Goal: Information Seeking & Learning: Learn about a topic

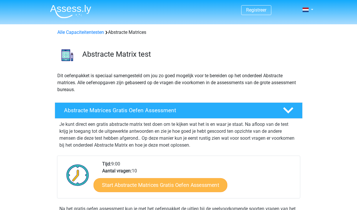
scroll to position [105, 0]
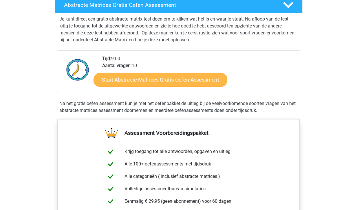
click at [160, 80] on link "Start Abstracte Matrices Gratis Oefen Assessment" at bounding box center [160, 80] width 134 height 14
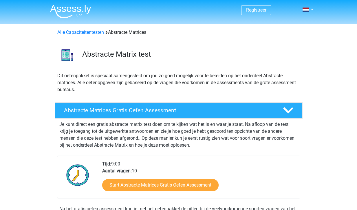
scroll to position [0, 0]
click at [127, 60] on div "Abstracte Matrix test" at bounding box center [190, 55] width 224 height 11
click at [87, 32] on link "Alle Capaciteitentesten" at bounding box center [80, 32] width 47 height 5
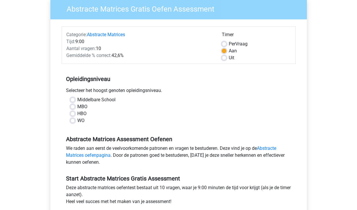
scroll to position [50, 0]
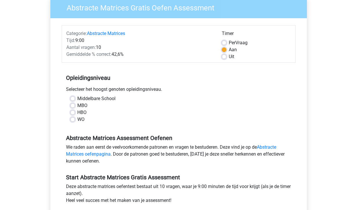
click at [77, 121] on label "WO" at bounding box center [80, 119] width 7 height 7
click at [75, 121] on input "WO" at bounding box center [72, 119] width 5 height 6
radio input "true"
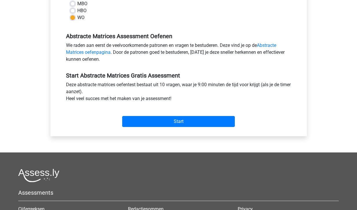
scroll to position [152, 0]
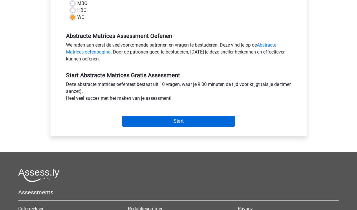
click at [169, 117] on input "Start" at bounding box center [178, 121] width 113 height 11
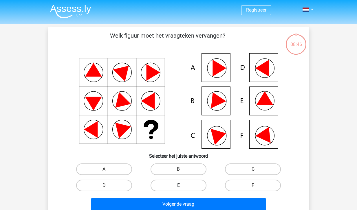
click at [193, 187] on label "E" at bounding box center [178, 186] width 56 height 12
click at [182, 187] on input "E" at bounding box center [180, 187] width 4 height 4
radio input "true"
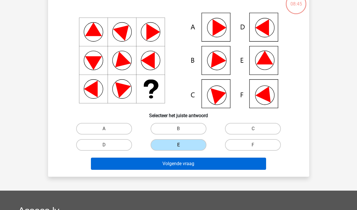
click at [212, 166] on button "Volgende vraag" at bounding box center [178, 164] width 175 height 12
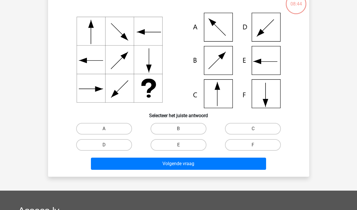
scroll to position [27, 0]
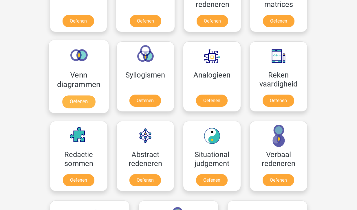
scroll to position [315, 0]
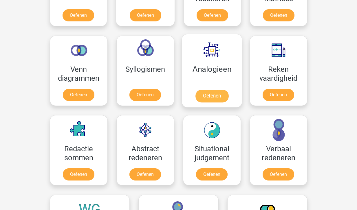
click at [210, 100] on link "Oefenen" at bounding box center [211, 96] width 33 height 13
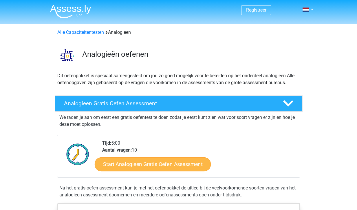
click at [156, 165] on link "Start Analogieen Gratis Oefen Assessment" at bounding box center [153, 164] width 116 height 14
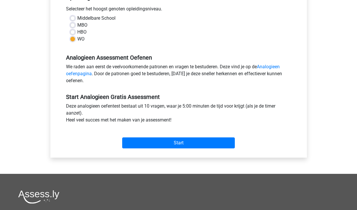
scroll to position [131, 0]
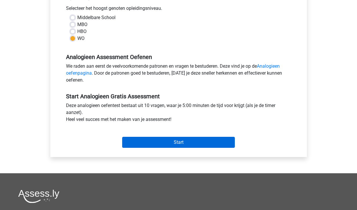
click at [183, 143] on input "Start" at bounding box center [178, 142] width 113 height 11
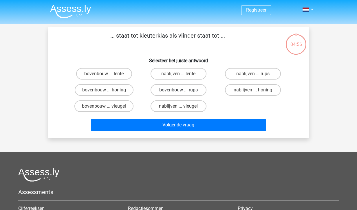
click at [189, 91] on label "bovenbouw ... rups" at bounding box center [178, 90] width 56 height 12
click at [182, 91] on input "bovenbouw ... rups" at bounding box center [180, 92] width 4 height 4
radio input "true"
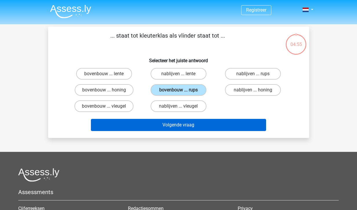
click at [223, 126] on button "Volgende vraag" at bounding box center [178, 125] width 175 height 12
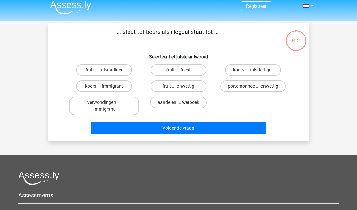
scroll to position [2, 0]
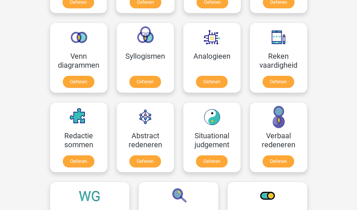
scroll to position [330, 0]
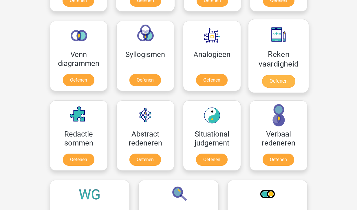
click at [282, 82] on link "Oefenen" at bounding box center [277, 81] width 33 height 13
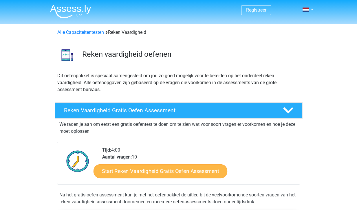
click at [161, 174] on link "Start Reken Vaardigheid Gratis Oefen Assessment" at bounding box center [160, 171] width 134 height 14
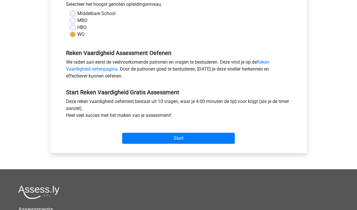
scroll to position [180, 0]
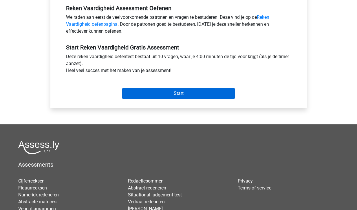
click at [167, 96] on input "Start" at bounding box center [178, 93] width 113 height 11
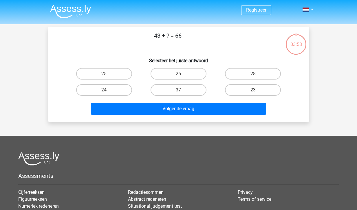
click at [256, 92] on input "23" at bounding box center [255, 92] width 4 height 4
radio input "true"
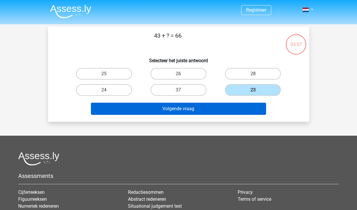
click at [222, 106] on button "Volgende vraag" at bounding box center [178, 109] width 175 height 12
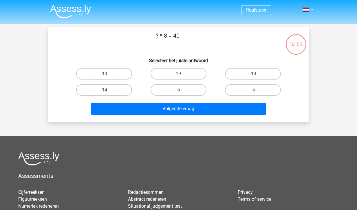
click at [198, 89] on label "5" at bounding box center [178, 90] width 56 height 12
click at [182, 90] on input "5" at bounding box center [180, 92] width 4 height 4
radio input "true"
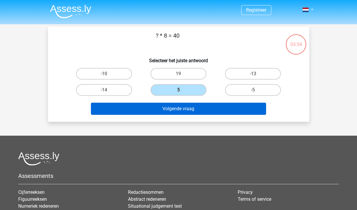
click at [223, 106] on button "Volgende vraag" at bounding box center [178, 109] width 175 height 12
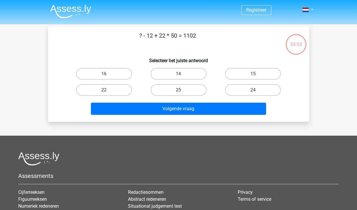
scroll to position [27, 0]
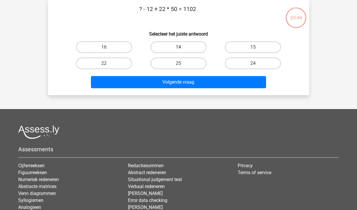
click at [195, 47] on label "14" at bounding box center [178, 47] width 56 height 12
click at [182, 47] on input "14" at bounding box center [180, 49] width 4 height 4
radio input "true"
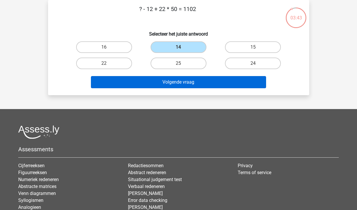
click at [198, 82] on button "Volgende vraag" at bounding box center [178, 82] width 175 height 12
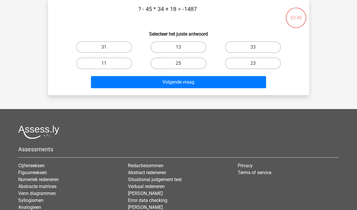
click at [184, 66] on label "25" at bounding box center [178, 64] width 56 height 12
click at [182, 66] on input "25" at bounding box center [180, 65] width 4 height 4
radio input "true"
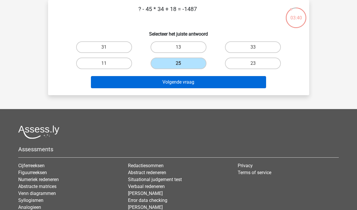
click at [193, 79] on button "Volgende vraag" at bounding box center [178, 82] width 175 height 12
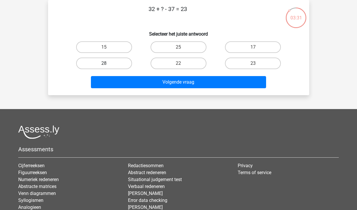
click at [119, 64] on label "28" at bounding box center [104, 64] width 56 height 12
click at [108, 64] on input "28" at bounding box center [106, 65] width 4 height 4
radio input "true"
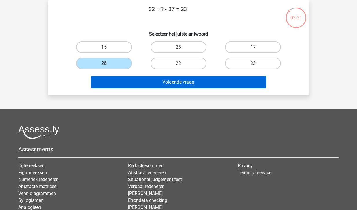
click at [157, 80] on button "Volgende vraag" at bounding box center [178, 82] width 175 height 12
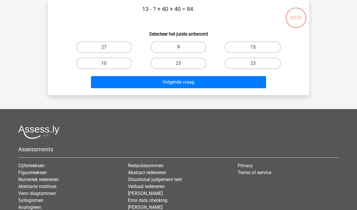
click at [175, 49] on label "9" at bounding box center [178, 47] width 56 height 12
click at [178, 49] on input "9" at bounding box center [180, 49] width 4 height 4
radio input "true"
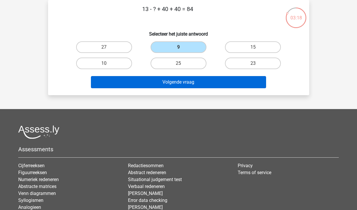
click at [181, 81] on button "Volgende vraag" at bounding box center [178, 82] width 175 height 12
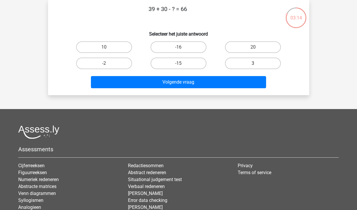
click at [248, 64] on label "3" at bounding box center [253, 64] width 56 height 12
click at [253, 64] on input "3" at bounding box center [255, 65] width 4 height 4
radio input "true"
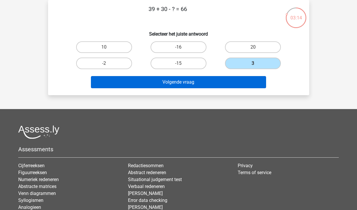
click at [228, 77] on button "Volgende vraag" at bounding box center [178, 82] width 175 height 12
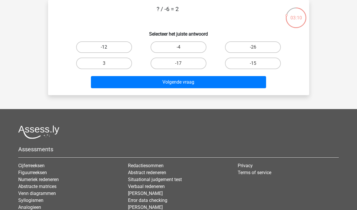
click at [120, 46] on label "-12" at bounding box center [104, 47] width 56 height 12
click at [108, 47] on input "-12" at bounding box center [106, 49] width 4 height 4
radio input "true"
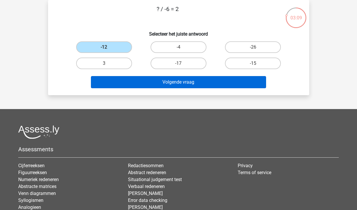
click at [180, 83] on button "Volgende vraag" at bounding box center [178, 82] width 175 height 12
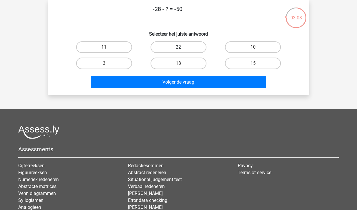
click at [175, 47] on label "22" at bounding box center [178, 47] width 56 height 12
click at [178, 47] on input "22" at bounding box center [180, 49] width 4 height 4
radio input "true"
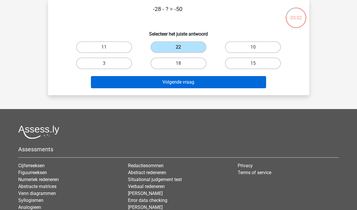
click at [191, 80] on button "Volgende vraag" at bounding box center [178, 82] width 175 height 12
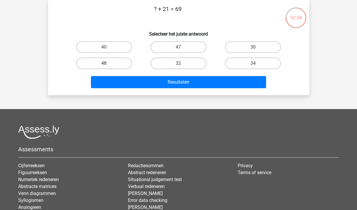
click at [118, 64] on label "48" at bounding box center [104, 64] width 56 height 12
click at [108, 64] on input "48" at bounding box center [106, 65] width 4 height 4
radio input "true"
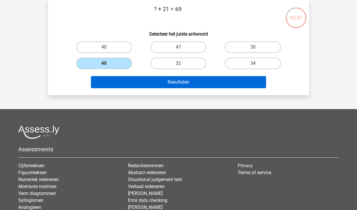
click at [164, 80] on button "Resultaten" at bounding box center [178, 82] width 175 height 12
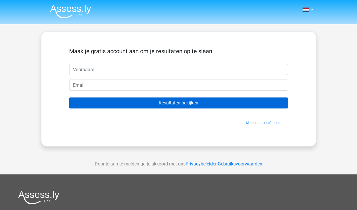
click at [186, 98] on input "Resultaten bekijken" at bounding box center [178, 102] width 219 height 11
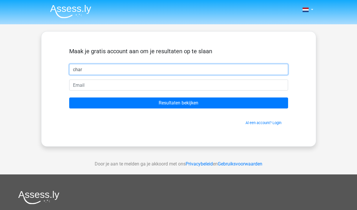
type input "char"
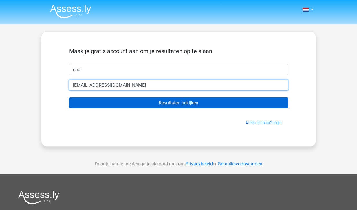
type input "[EMAIL_ADDRESS][DOMAIN_NAME]"
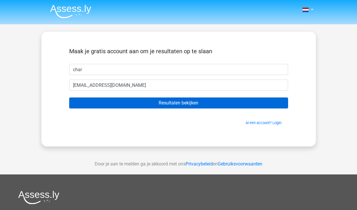
click at [199, 104] on input "Resultaten bekijken" at bounding box center [178, 102] width 219 height 11
